Goal: Task Accomplishment & Management: Complete application form

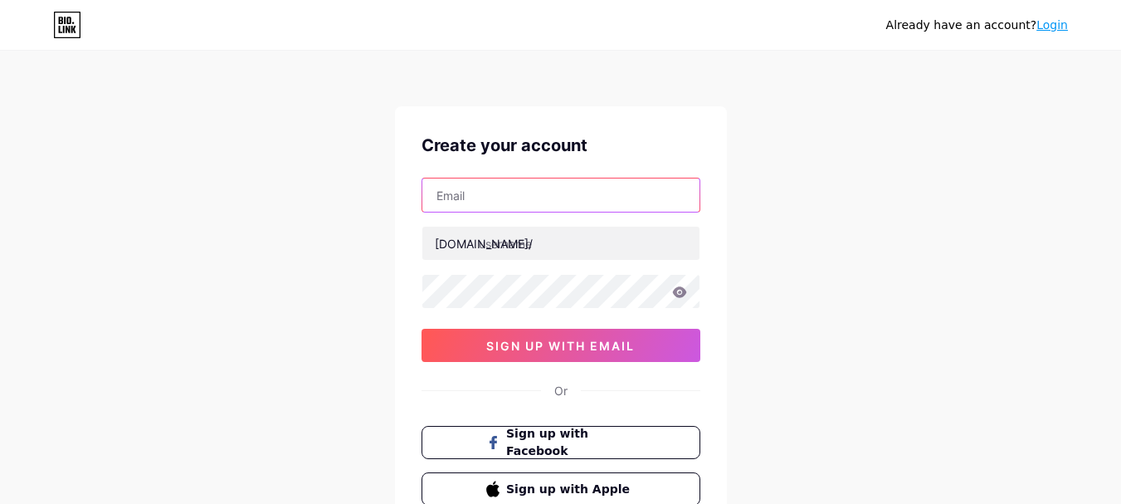
click at [493, 189] on input "text" at bounding box center [560, 194] width 277 height 33
type input "[EMAIL_ADDRESS][DOMAIN_NAME]"
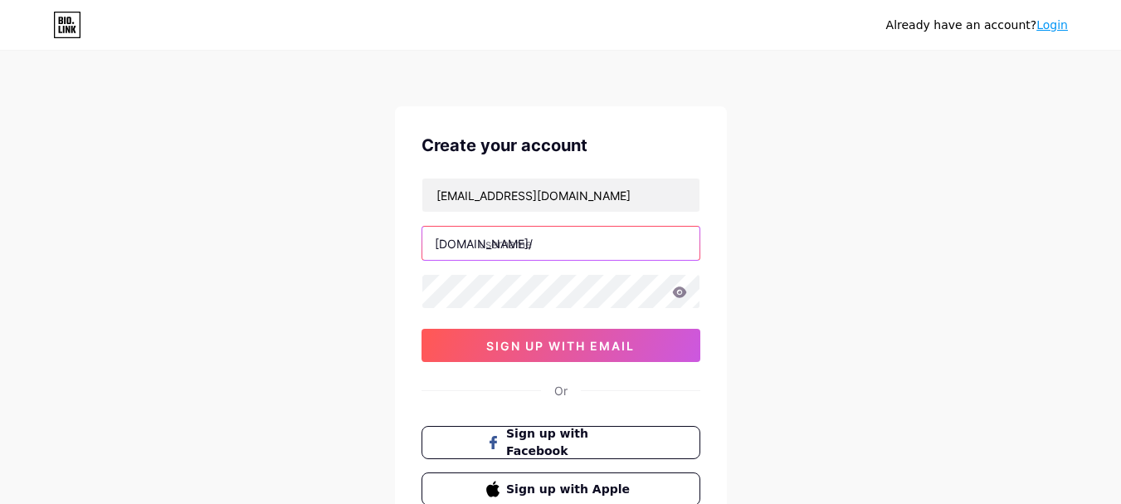
click at [535, 250] on input "text" at bounding box center [560, 242] width 277 height 33
click at [528, 255] on input "text" at bounding box center [560, 242] width 277 height 33
paste input "pitstoparabia"
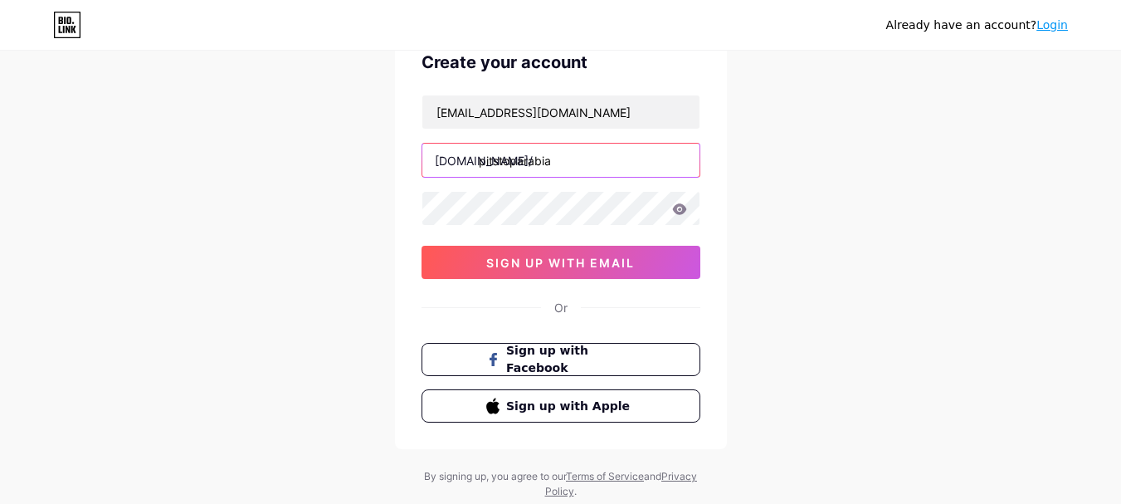
type input "pitstoparabia"
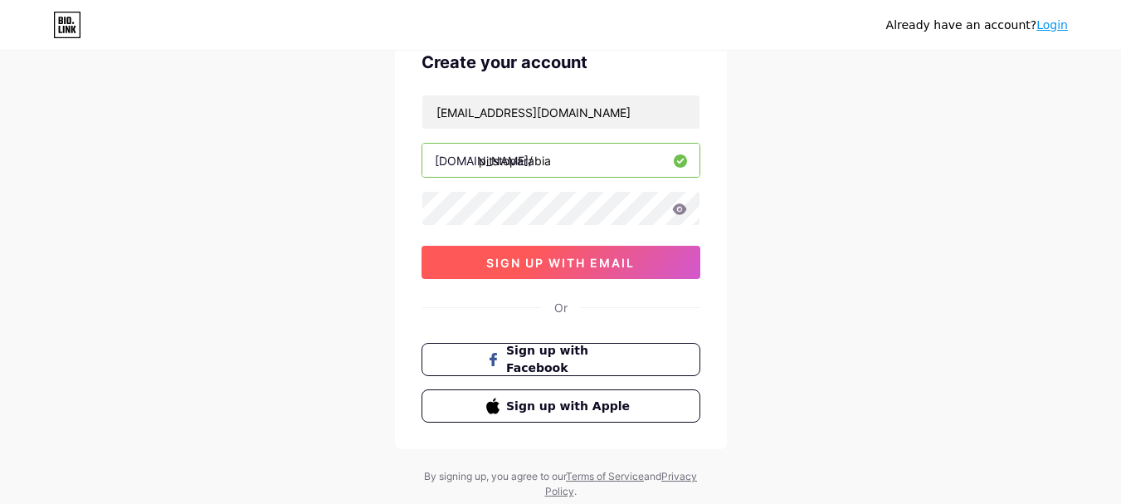
click at [538, 268] on span "sign up with email" at bounding box center [560, 262] width 148 height 14
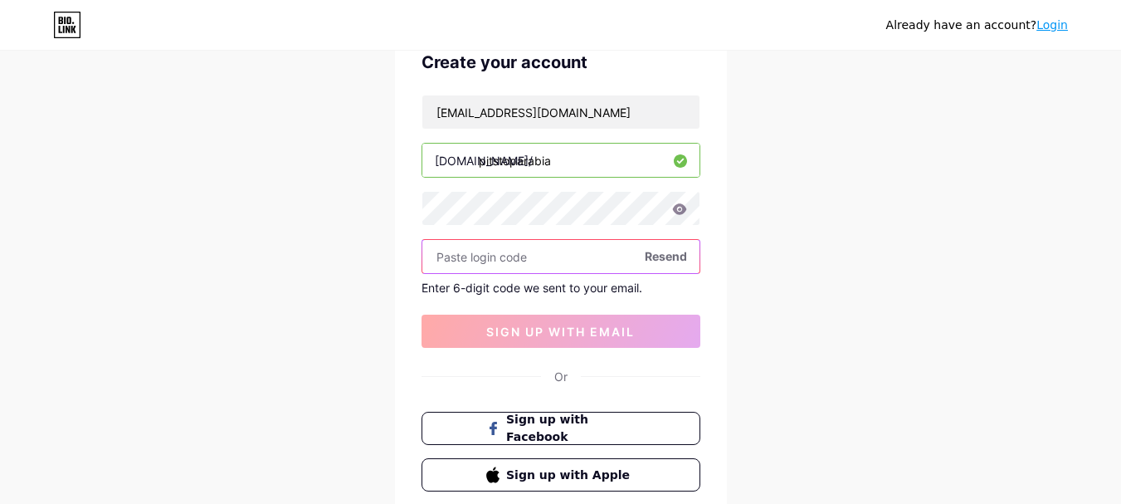
paste input "289153"
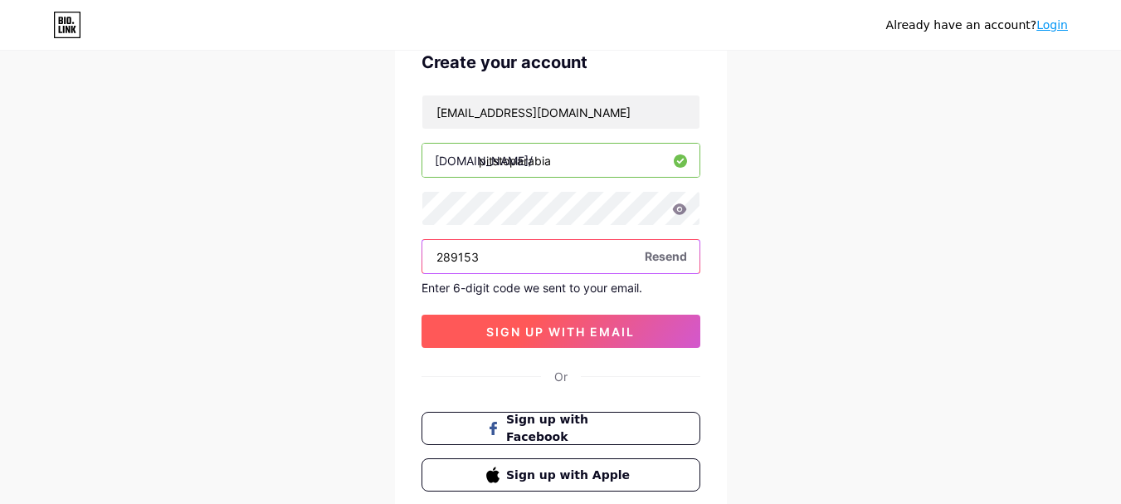
type input "289153"
click at [542, 323] on button "sign up with email" at bounding box center [560, 330] width 279 height 33
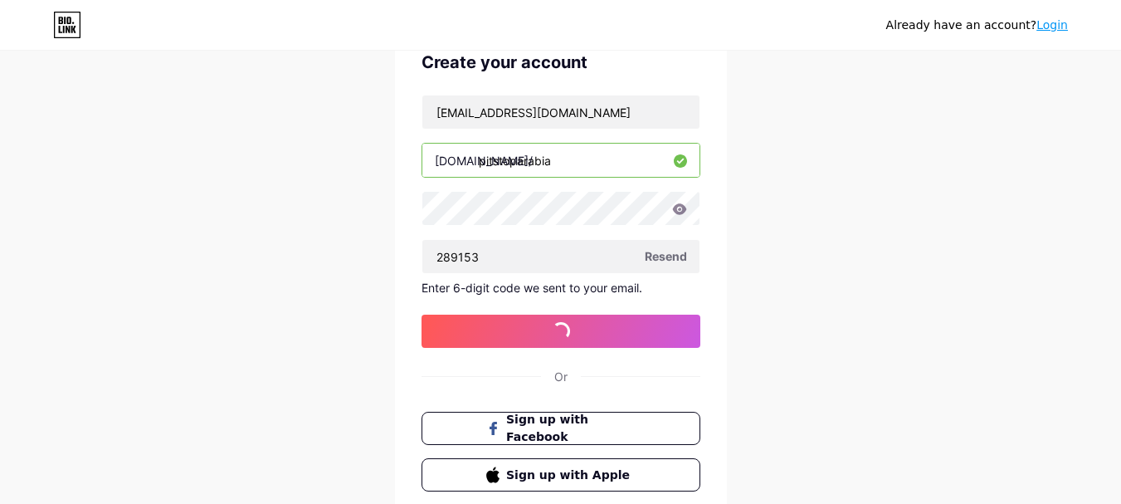
scroll to position [0, 0]
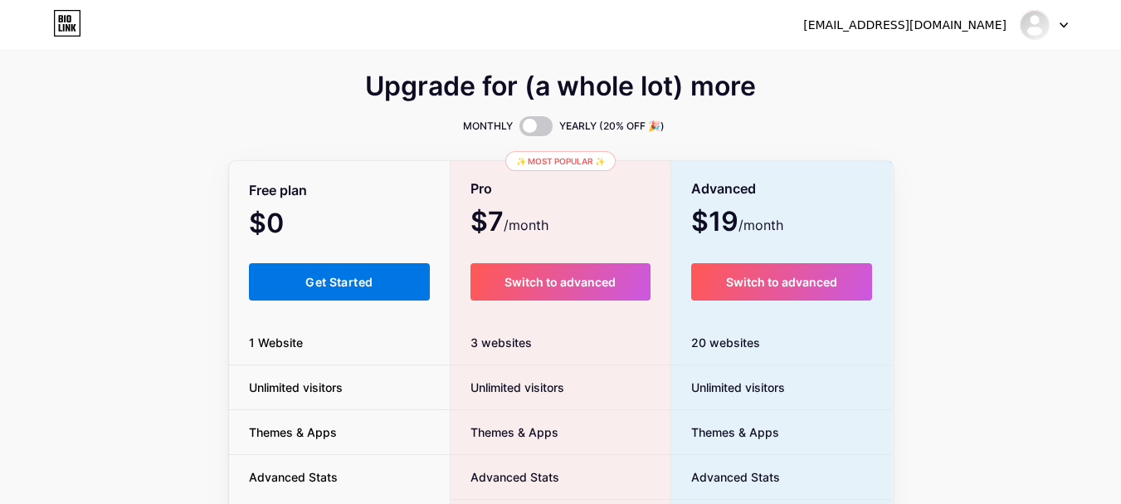
click at [387, 268] on button "Get Started" at bounding box center [340, 281] width 182 height 37
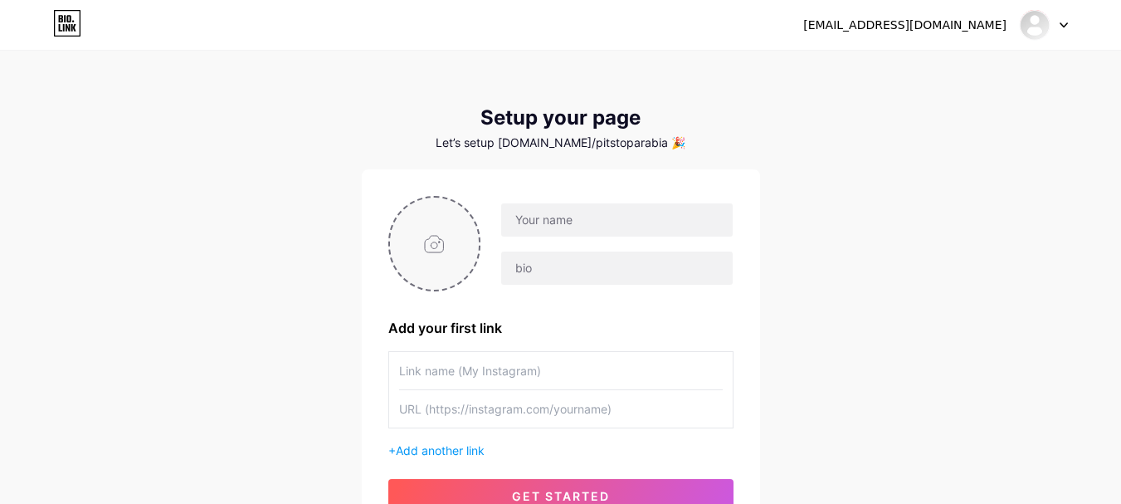
click at [426, 263] on input "file" at bounding box center [435, 243] width 90 height 92
type input "C:\fakepath\pitstop logo (7).jpg"
click at [577, 209] on input "text" at bounding box center [616, 219] width 231 height 33
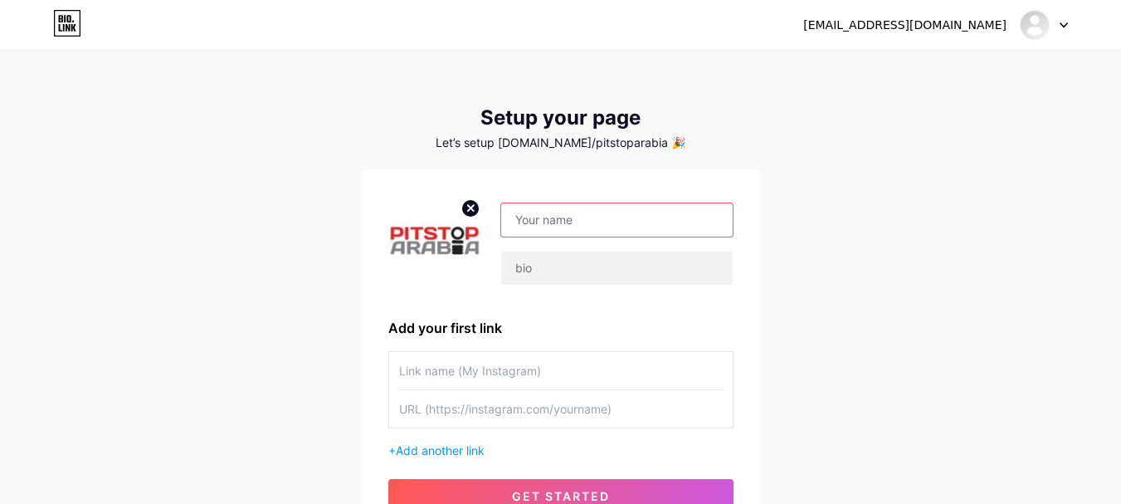
click at [664, 203] on input "text" at bounding box center [616, 219] width 231 height 33
paste input "PitStop Arabia"
type input "PitStop Arabia"
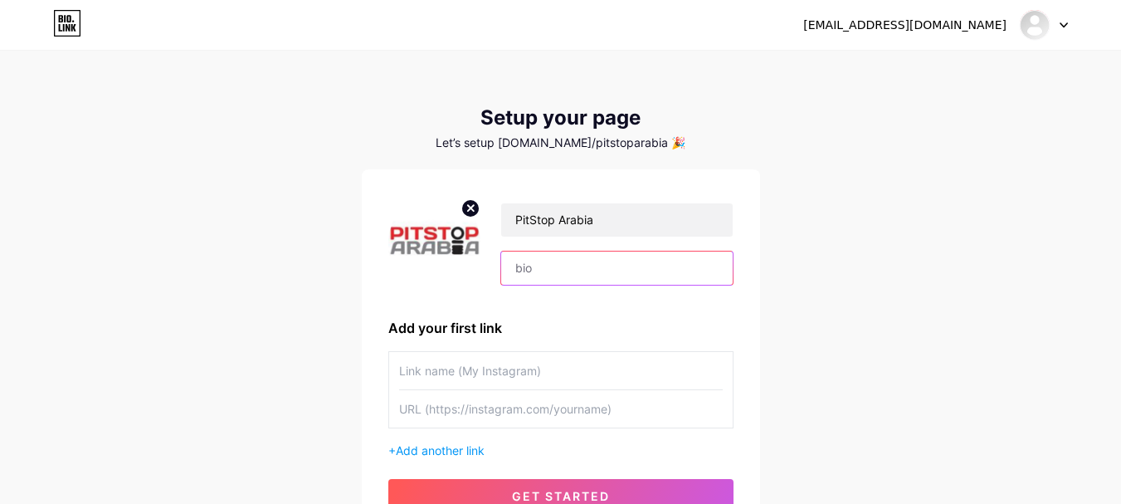
click at [563, 255] on input "text" at bounding box center [616, 267] width 231 height 33
click at [650, 270] on input "text" at bounding box center [616, 267] width 231 height 33
paste input "Pioneer in [GEOGRAPHIC_DATA] Tyres Online in the [GEOGRAPHIC_DATA]"
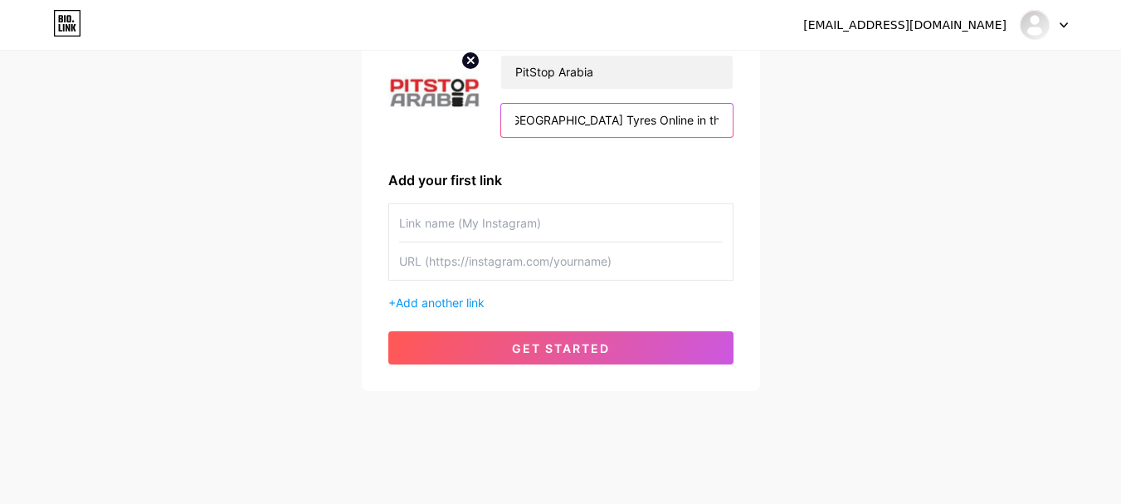
scroll to position [154, 0]
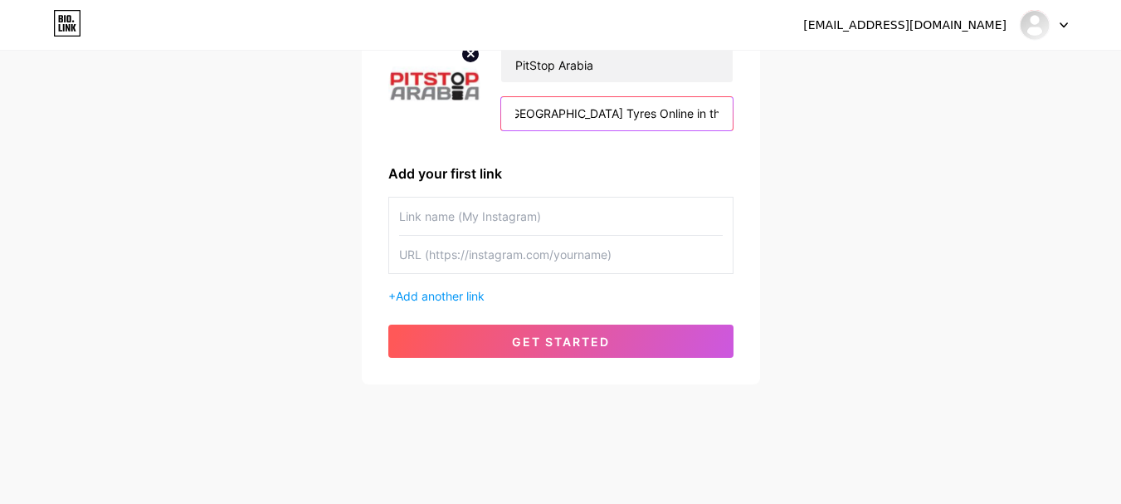
type input "Pioneer in [GEOGRAPHIC_DATA] Tyres Online in the [GEOGRAPHIC_DATA]"
click at [426, 214] on input "text" at bounding box center [561, 215] width 324 height 37
click at [588, 265] on input "text" at bounding box center [561, 254] width 324 height 37
click at [523, 260] on input "text" at bounding box center [561, 254] width 324 height 37
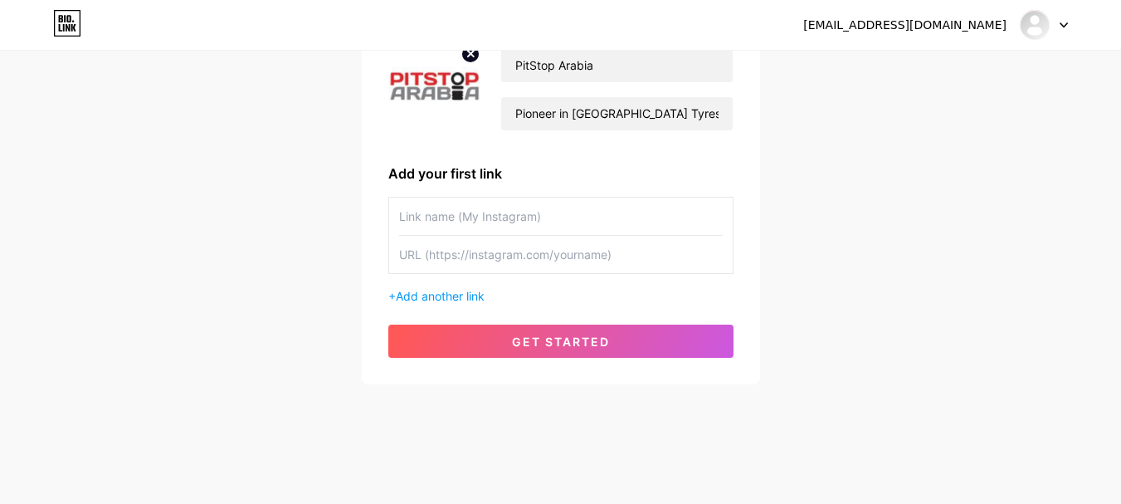
paste input "[URL][DOMAIN_NAME]"
type input "[URL][DOMAIN_NAME]"
click at [524, 221] on input "text" at bounding box center [561, 215] width 324 height 37
paste input "tyre offers [GEOGRAPHIC_DATA]"
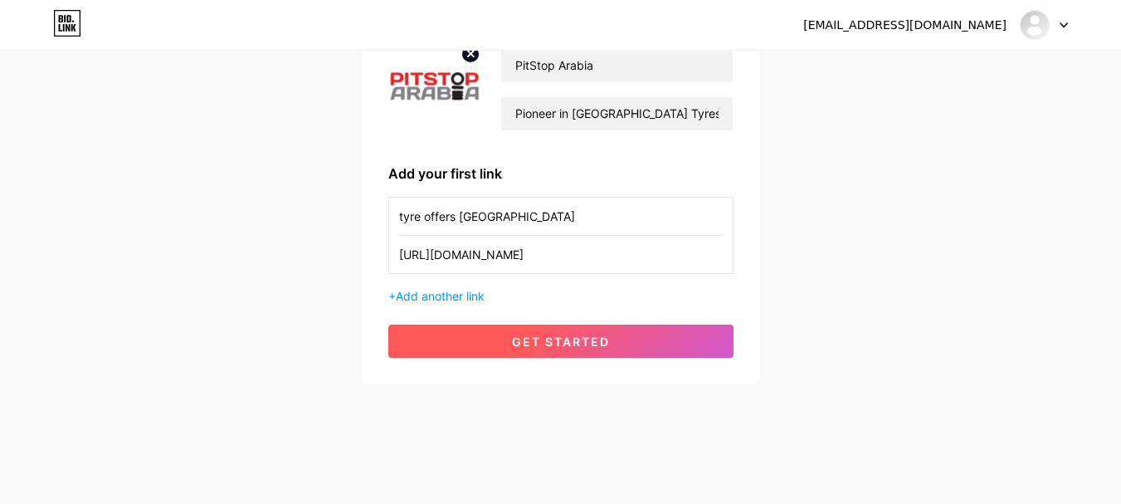
type input "tyre offers [GEOGRAPHIC_DATA]"
click at [530, 340] on span "get started" at bounding box center [561, 341] width 98 height 14
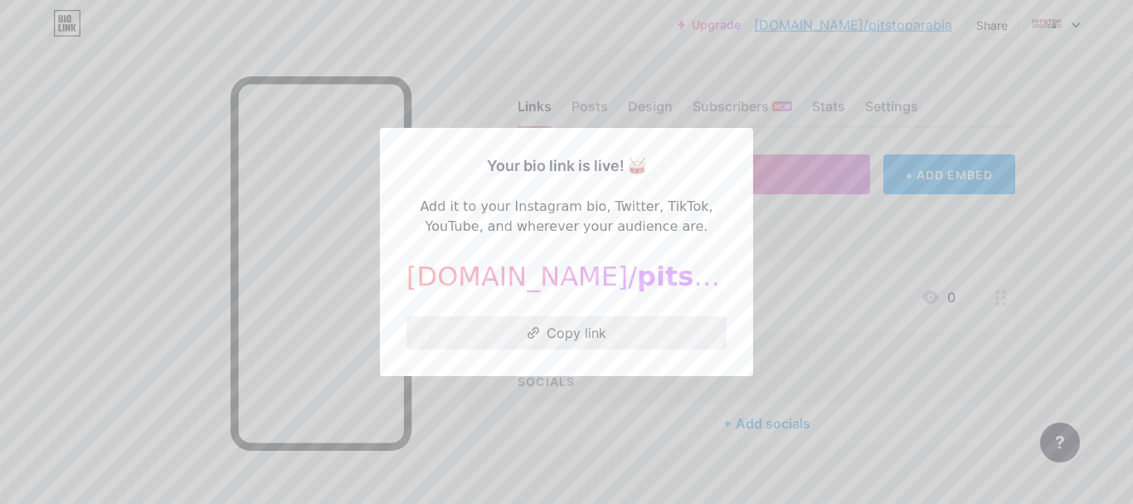
click at [536, 333] on button "Copy link" at bounding box center [566, 332] width 320 height 33
